Goal: Find specific page/section: Find specific page/section

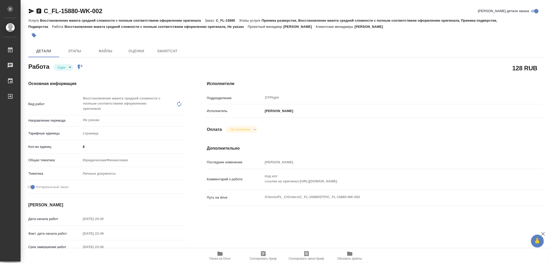
type textarea "x"
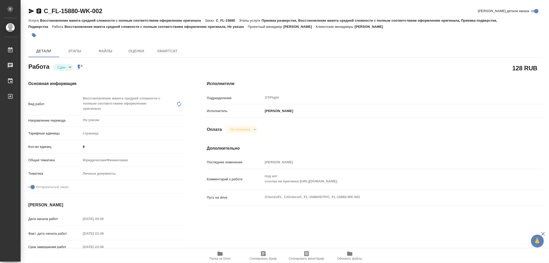
type textarea "x"
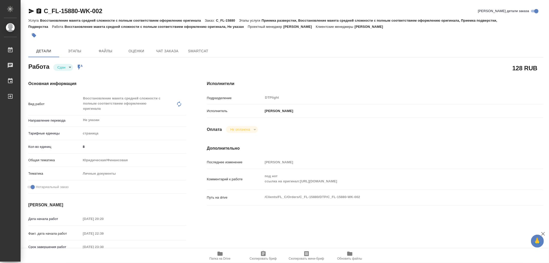
type textarea "x"
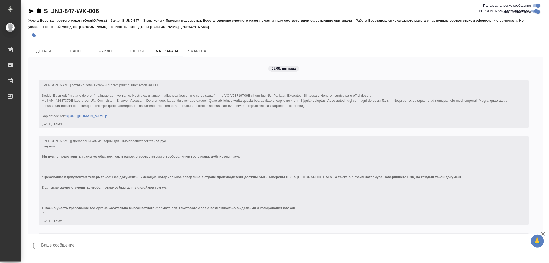
scroll to position [999, 0]
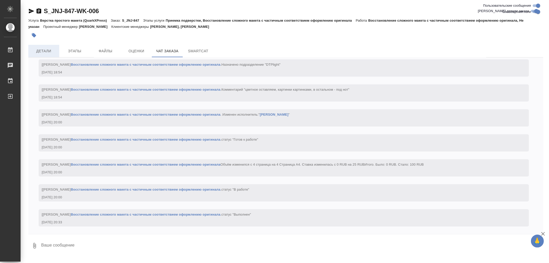
click at [44, 51] on span "Детали" at bounding box center [43, 51] width 25 height 6
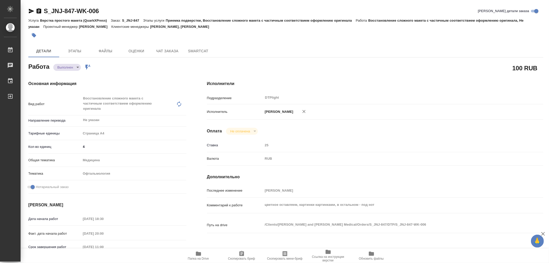
type textarea "x"
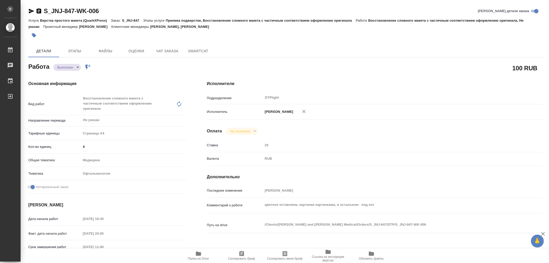
type textarea "x"
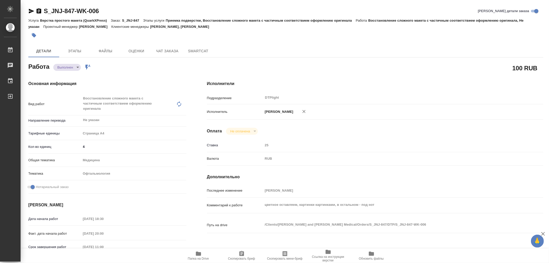
type textarea "x"
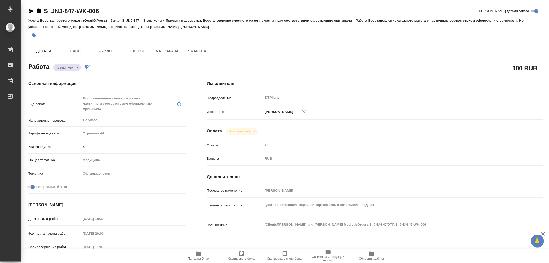
type textarea "x"
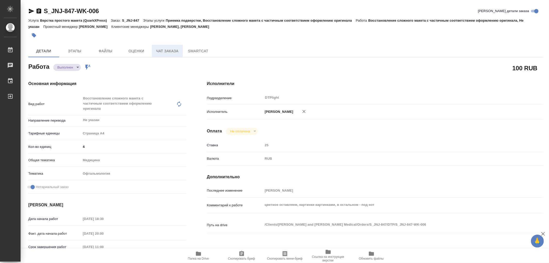
click at [168, 52] on span "Чат заказа" at bounding box center [167, 51] width 25 height 6
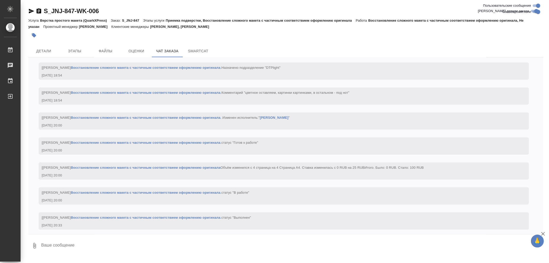
scroll to position [999, 0]
